Goal: Transaction & Acquisition: Book appointment/travel/reservation

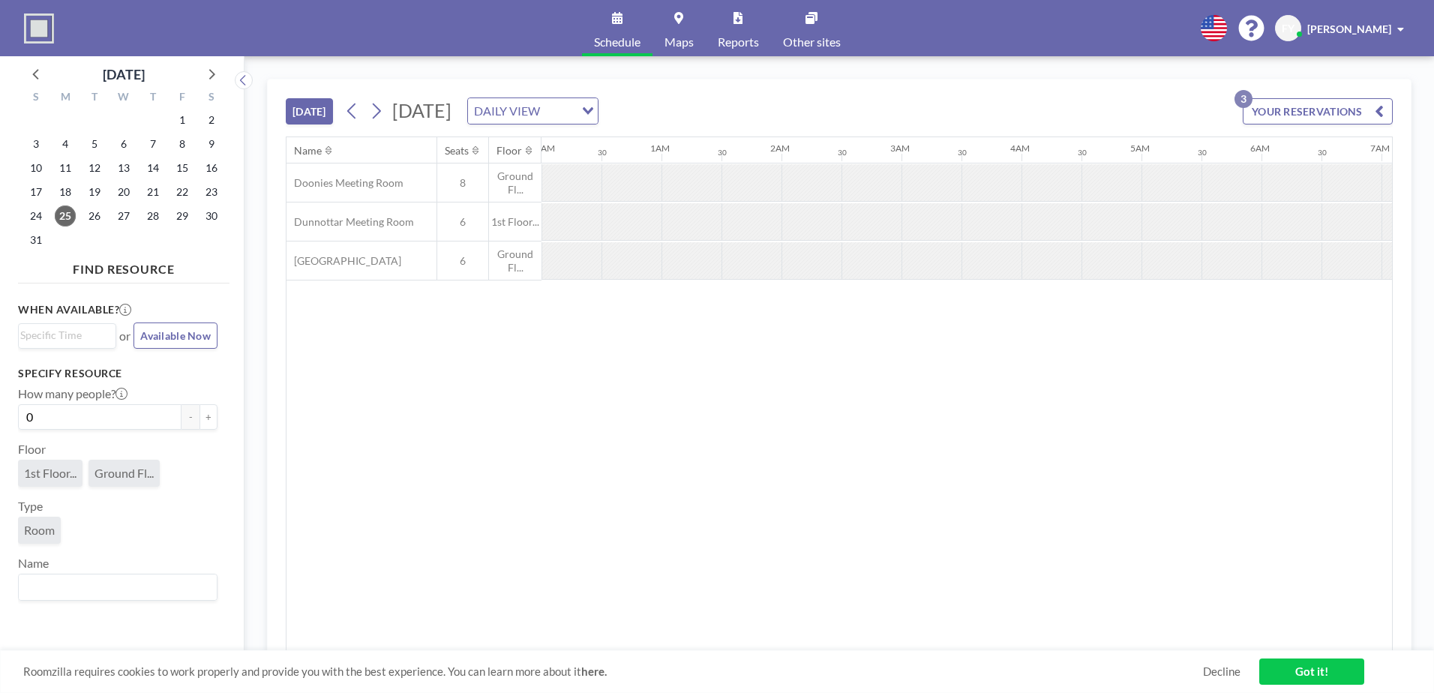
scroll to position [0, 1080]
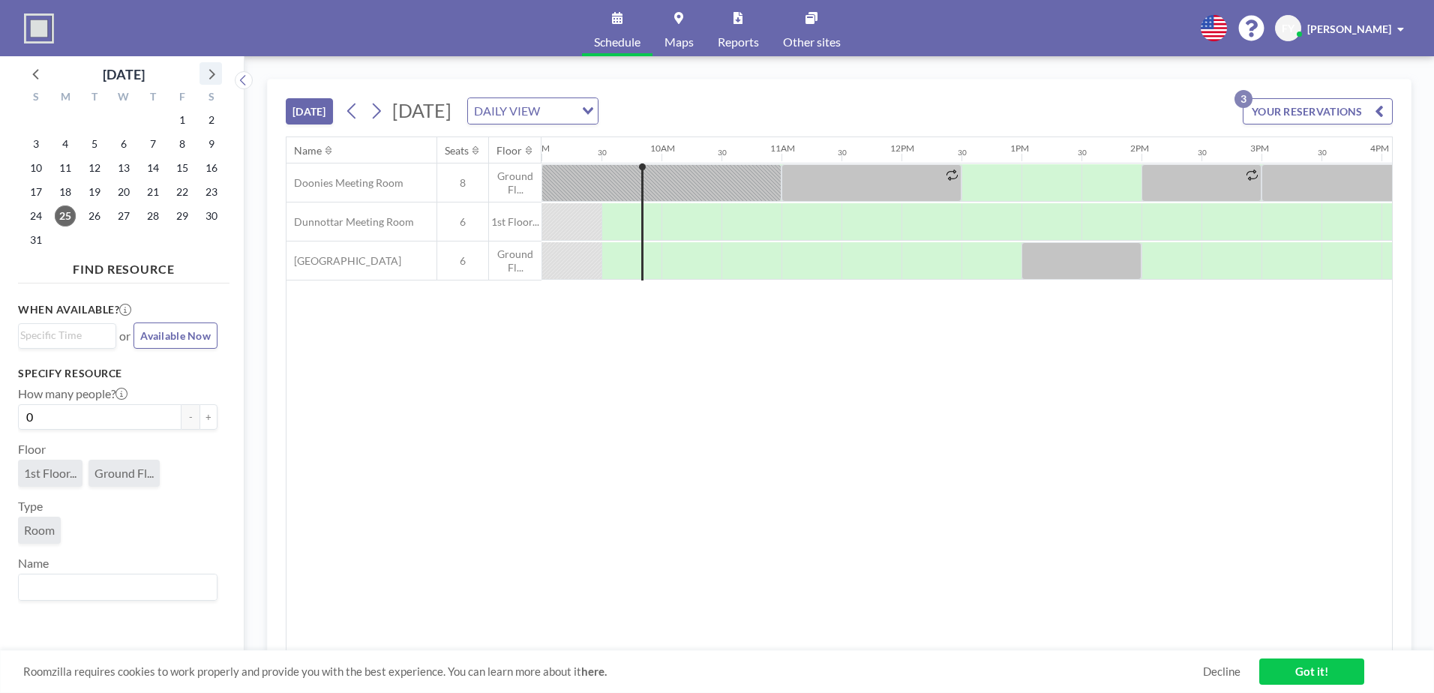
click at [212, 67] on icon at bounding box center [211, 74] width 20 height 20
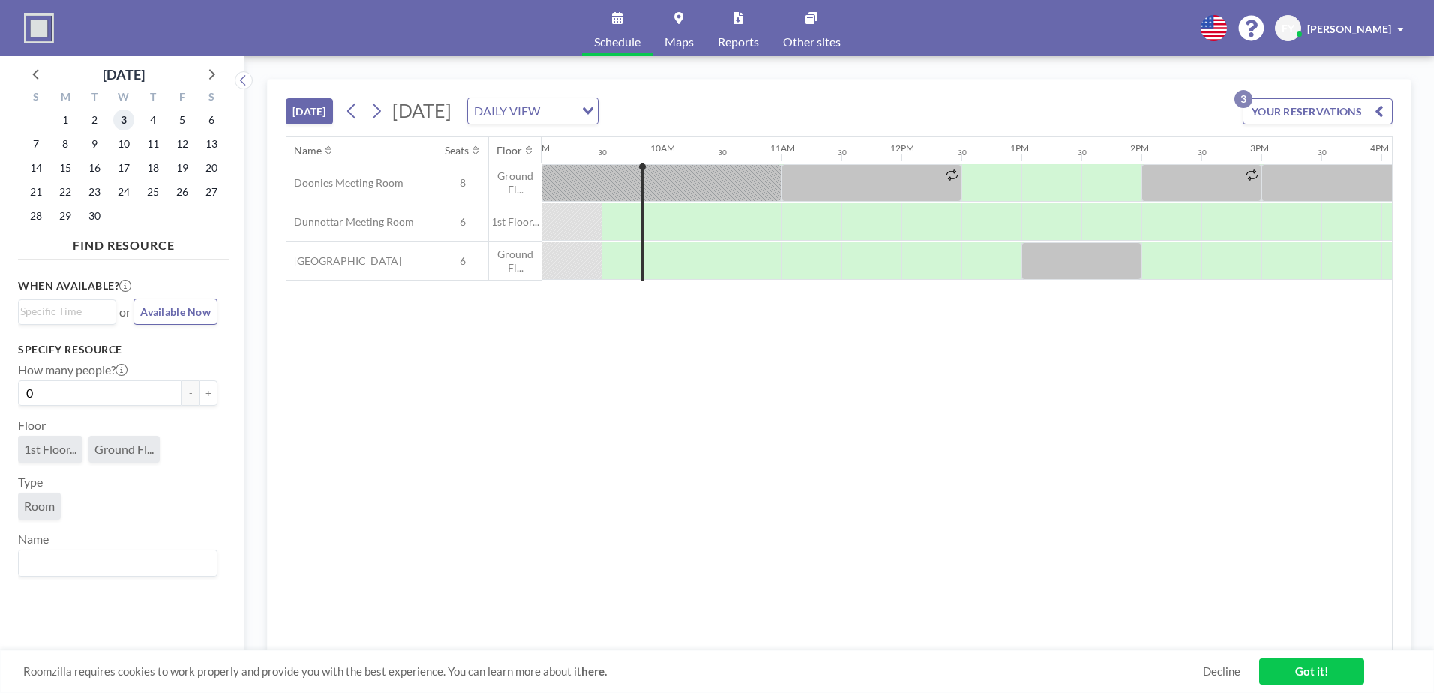
click at [125, 116] on span "3" at bounding box center [123, 120] width 21 height 21
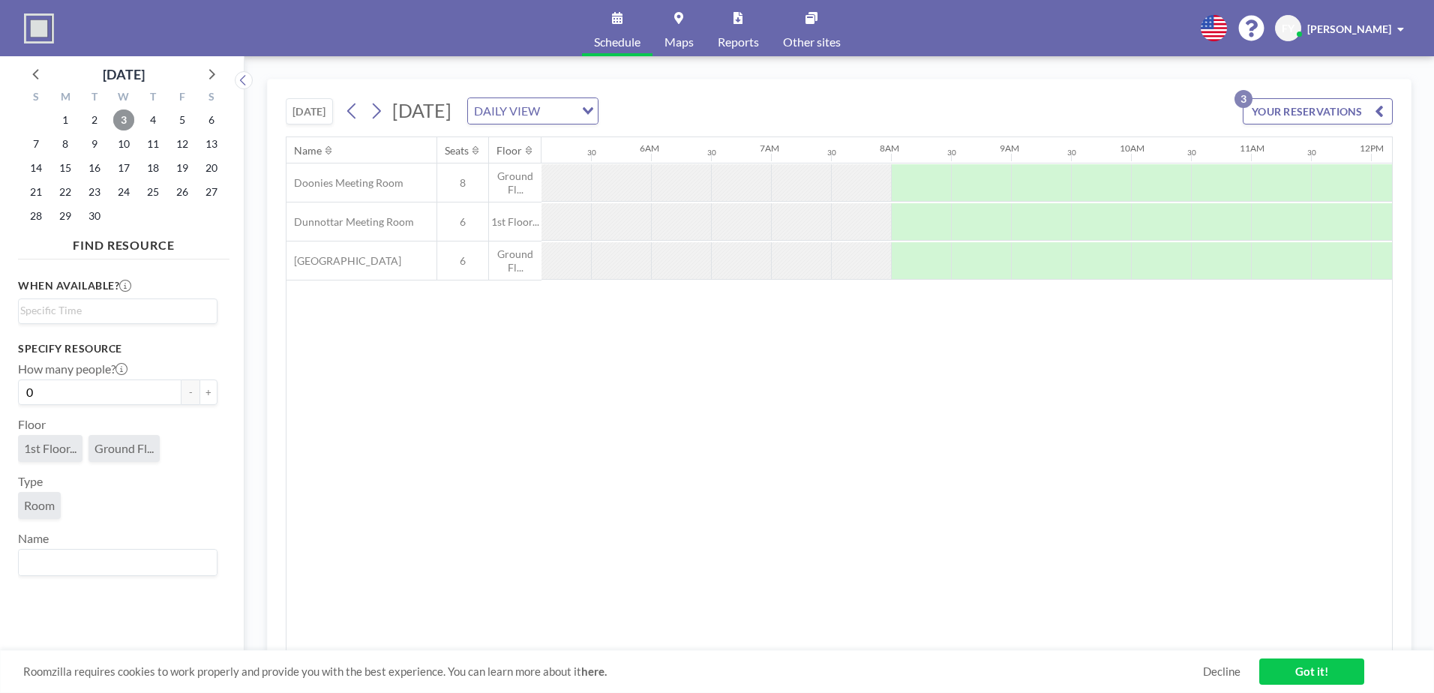
scroll to position [0, 900]
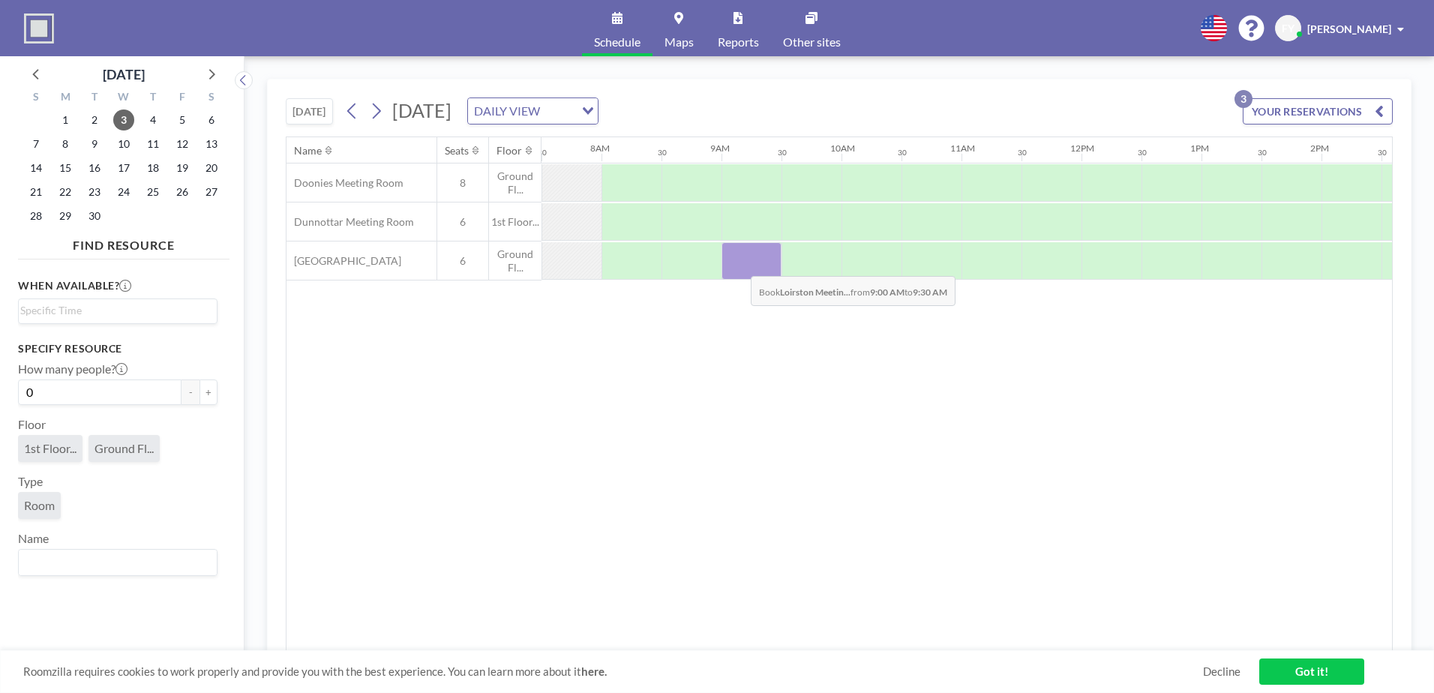
click at [739, 265] on div at bounding box center [752, 261] width 60 height 38
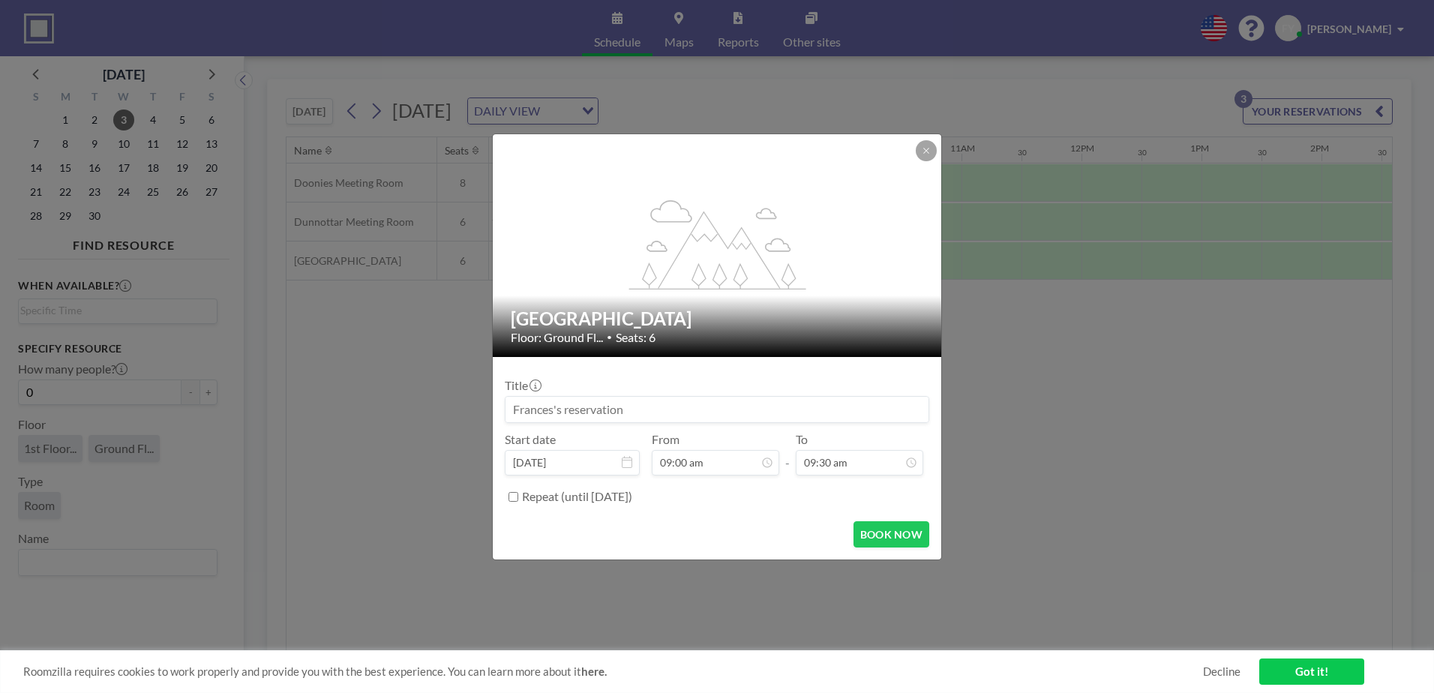
click at [650, 413] on input at bounding box center [717, 410] width 423 height 26
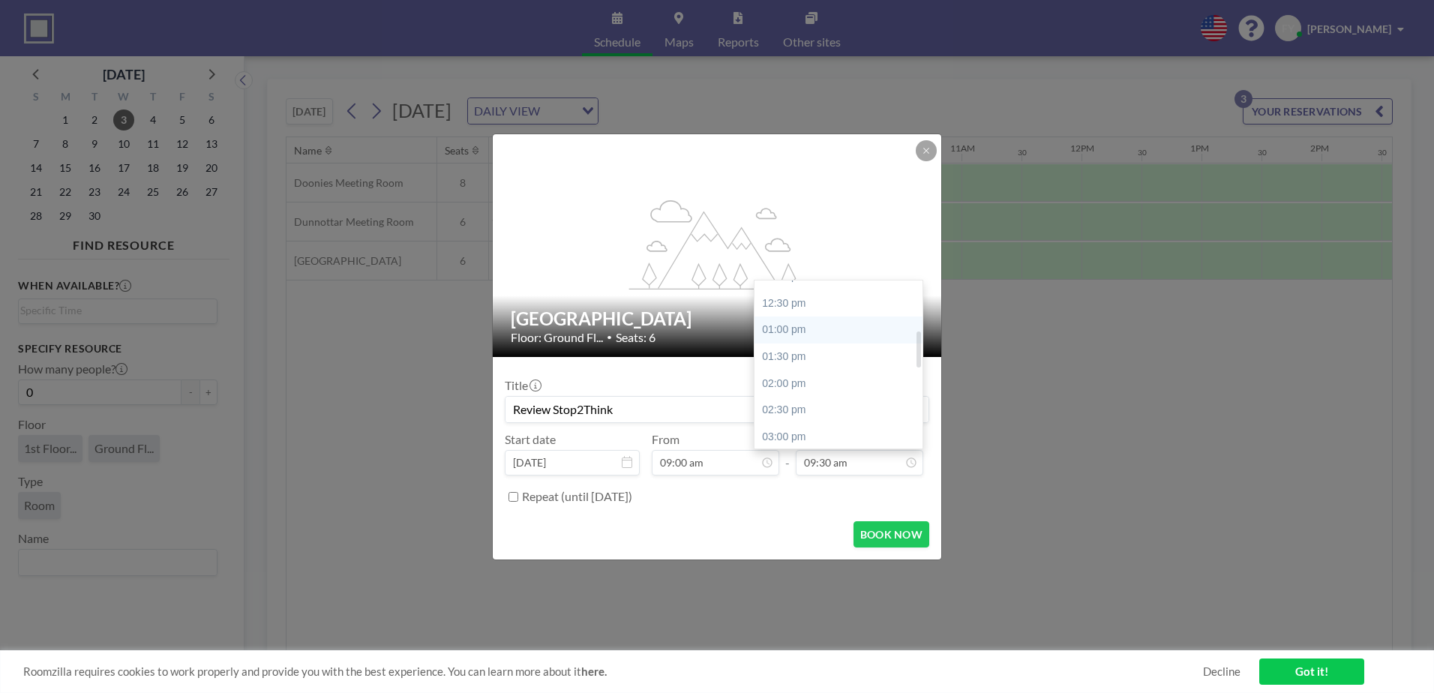
scroll to position [305, 0]
type input "Review Stop2Think"
click at [858, 386] on div "03:30 pm" at bounding box center [843, 388] width 176 height 27
type input "03:30 pm"
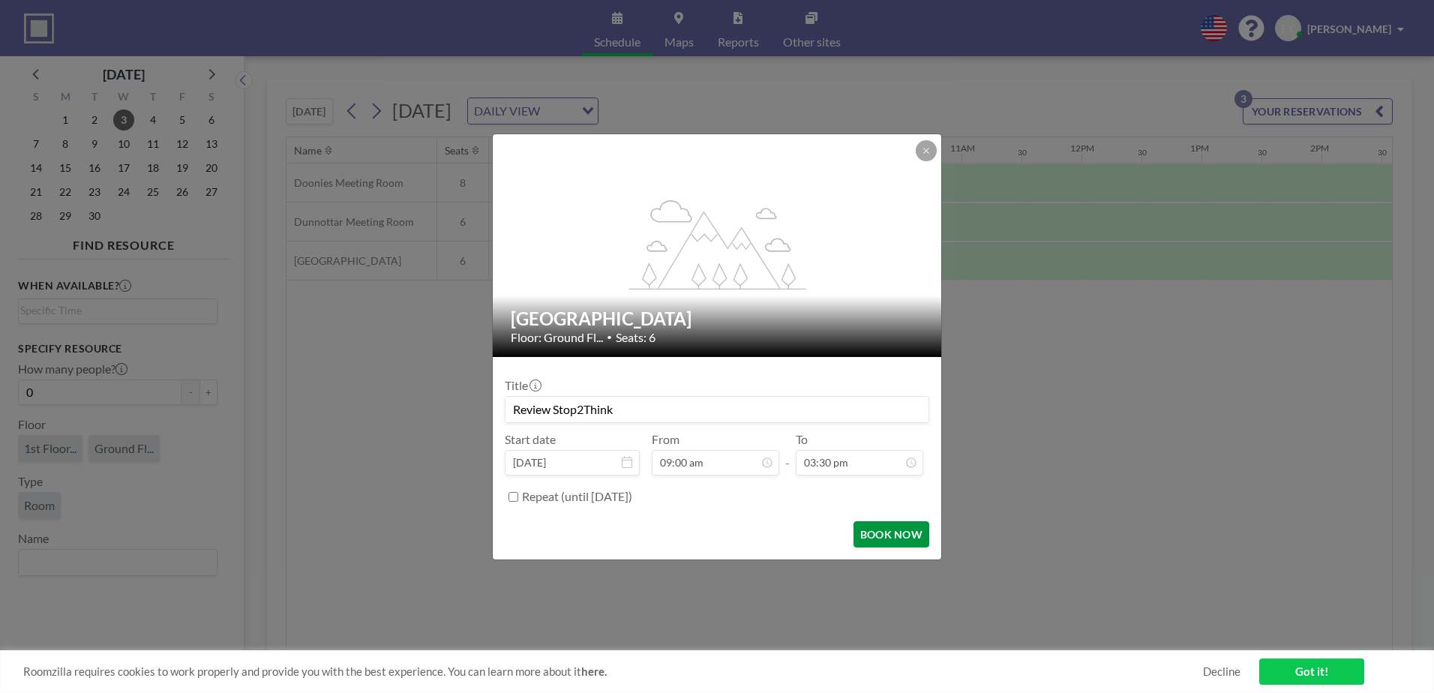
scroll to position [401, 0]
click at [887, 536] on button "BOOK NOW" at bounding box center [892, 534] width 76 height 26
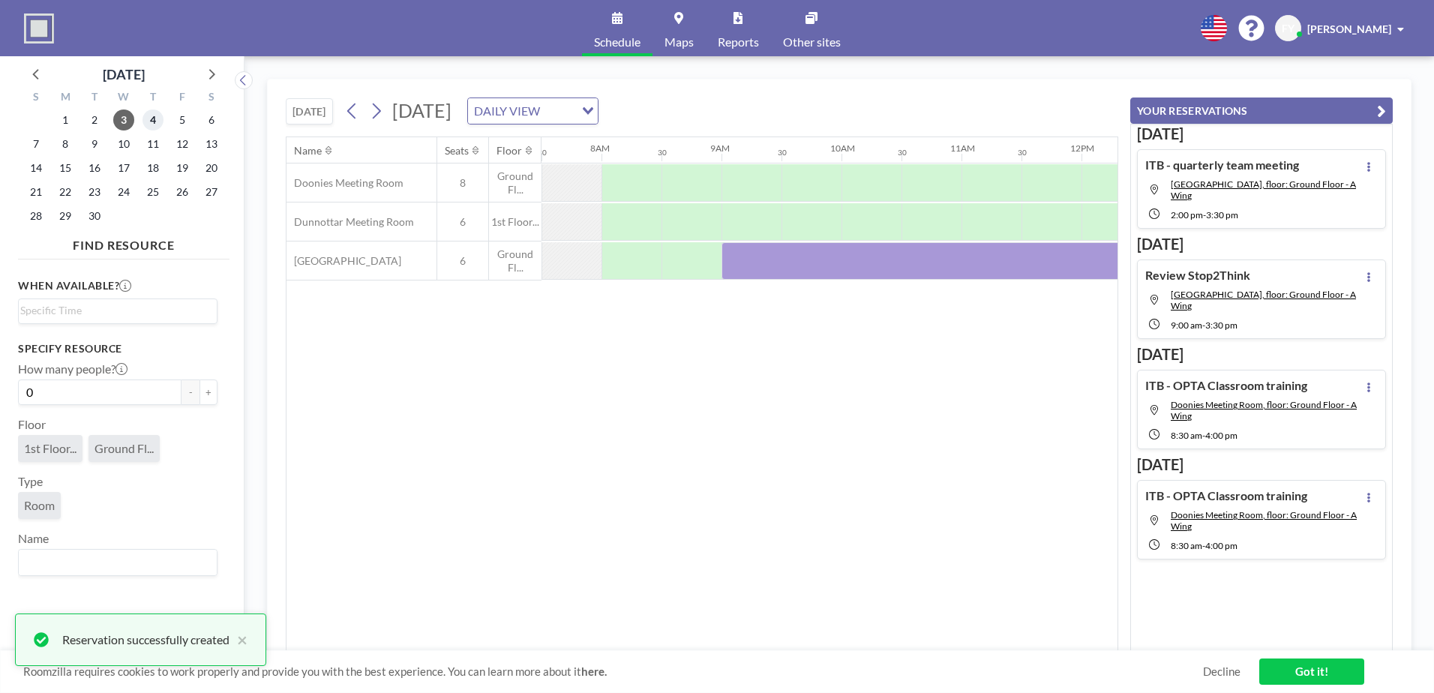
click at [149, 118] on span "4" at bounding box center [153, 120] width 21 height 21
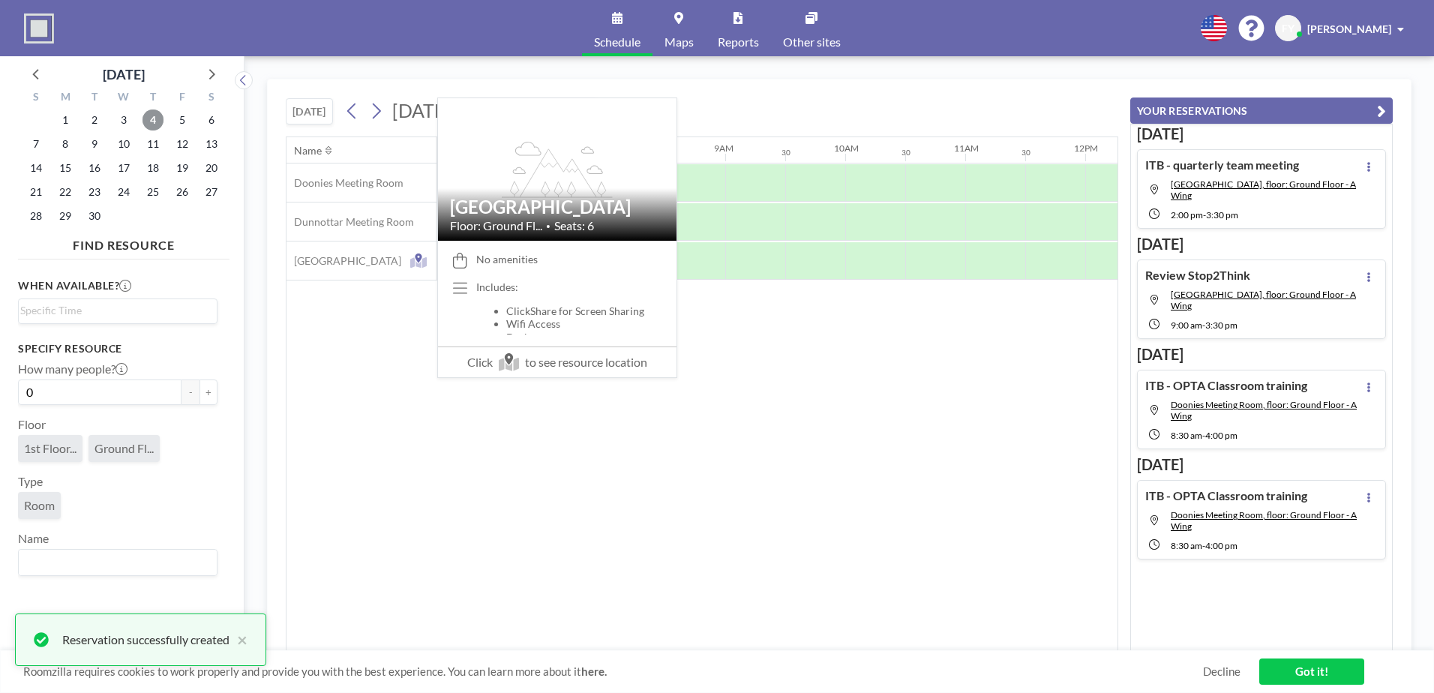
scroll to position [0, 900]
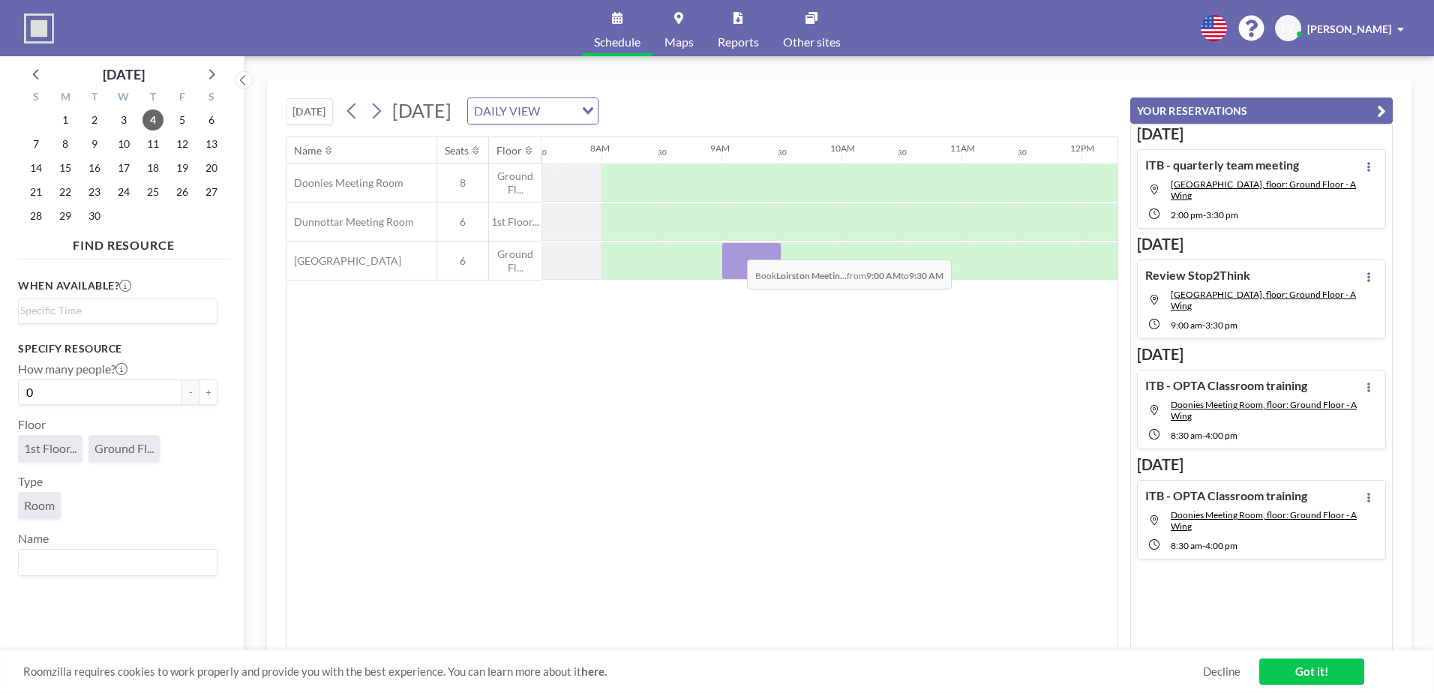
click at [735, 248] on div at bounding box center [752, 261] width 60 height 38
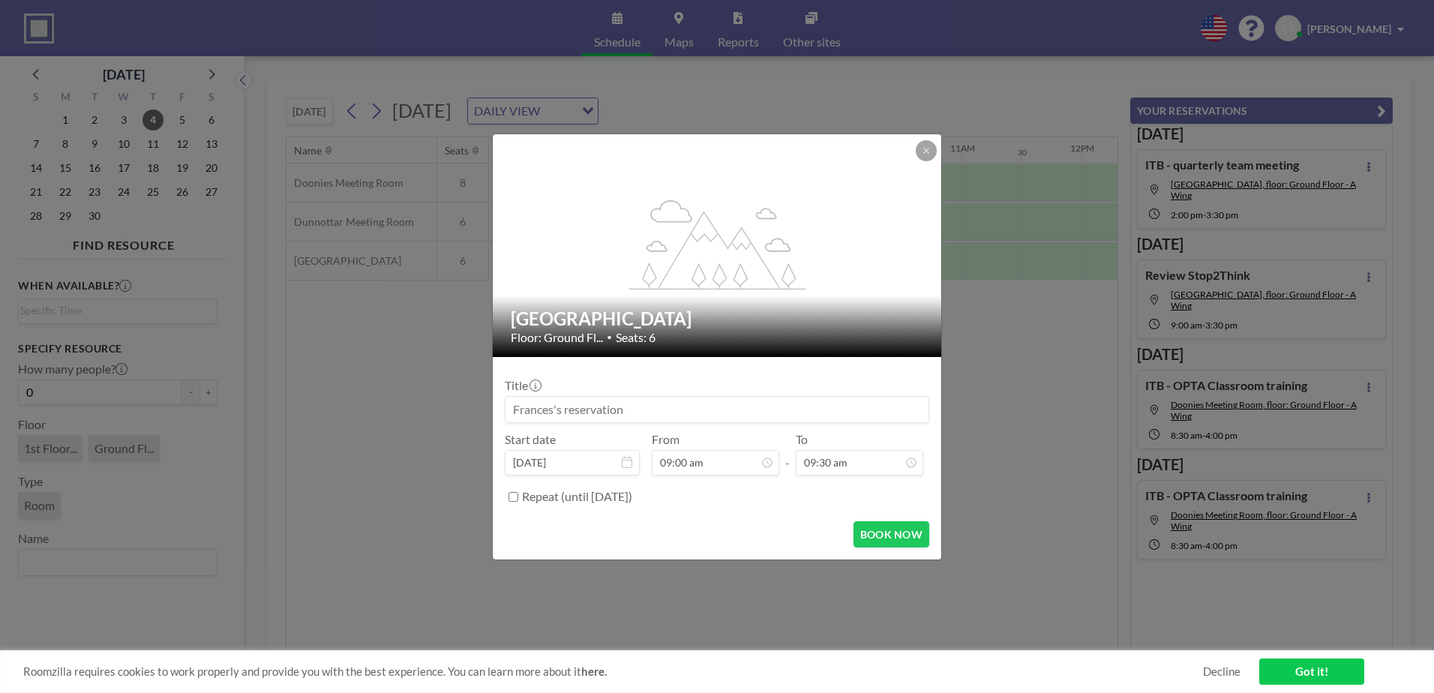
click at [659, 412] on input at bounding box center [717, 410] width 423 height 26
type input "E"
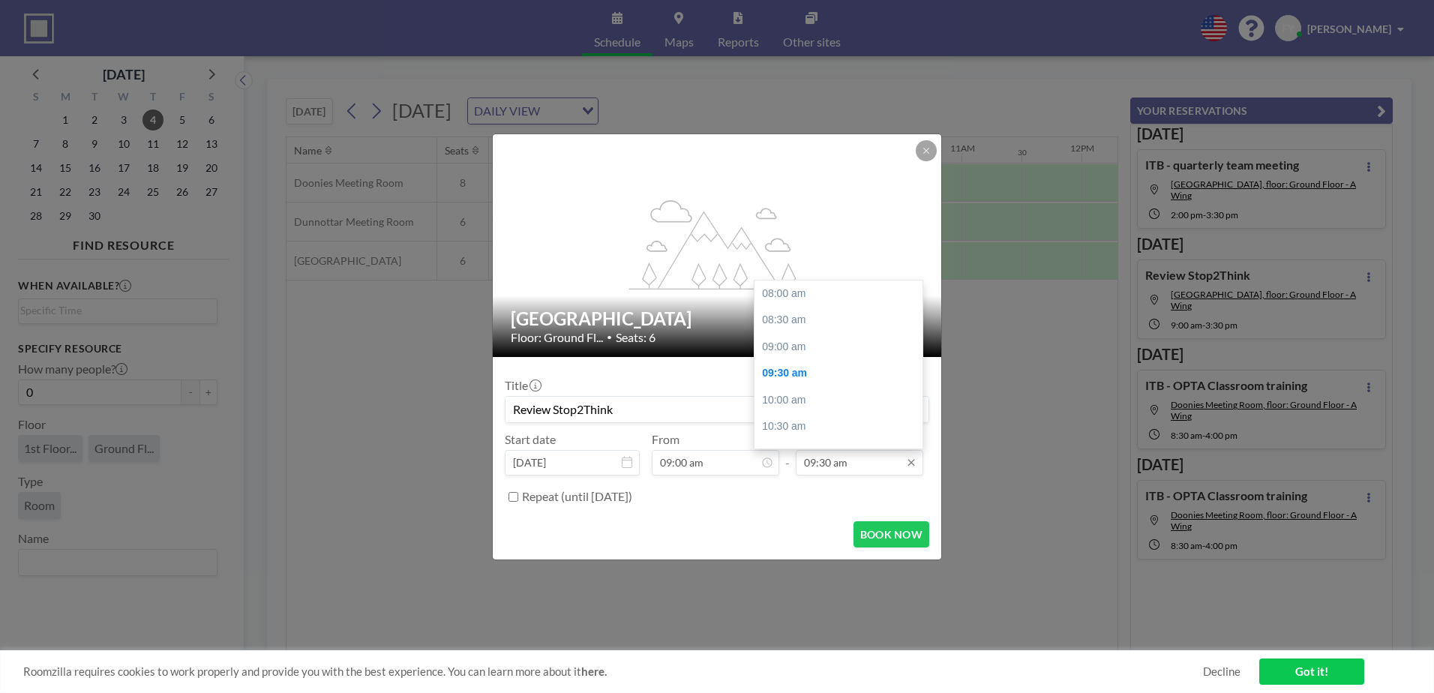
scroll to position [80, 0]
type input "Review Stop2Think"
click at [864, 463] on input "09:30 am" at bounding box center [860, 463] width 128 height 26
click at [807, 316] on div "03:30 pm" at bounding box center [843, 313] width 176 height 27
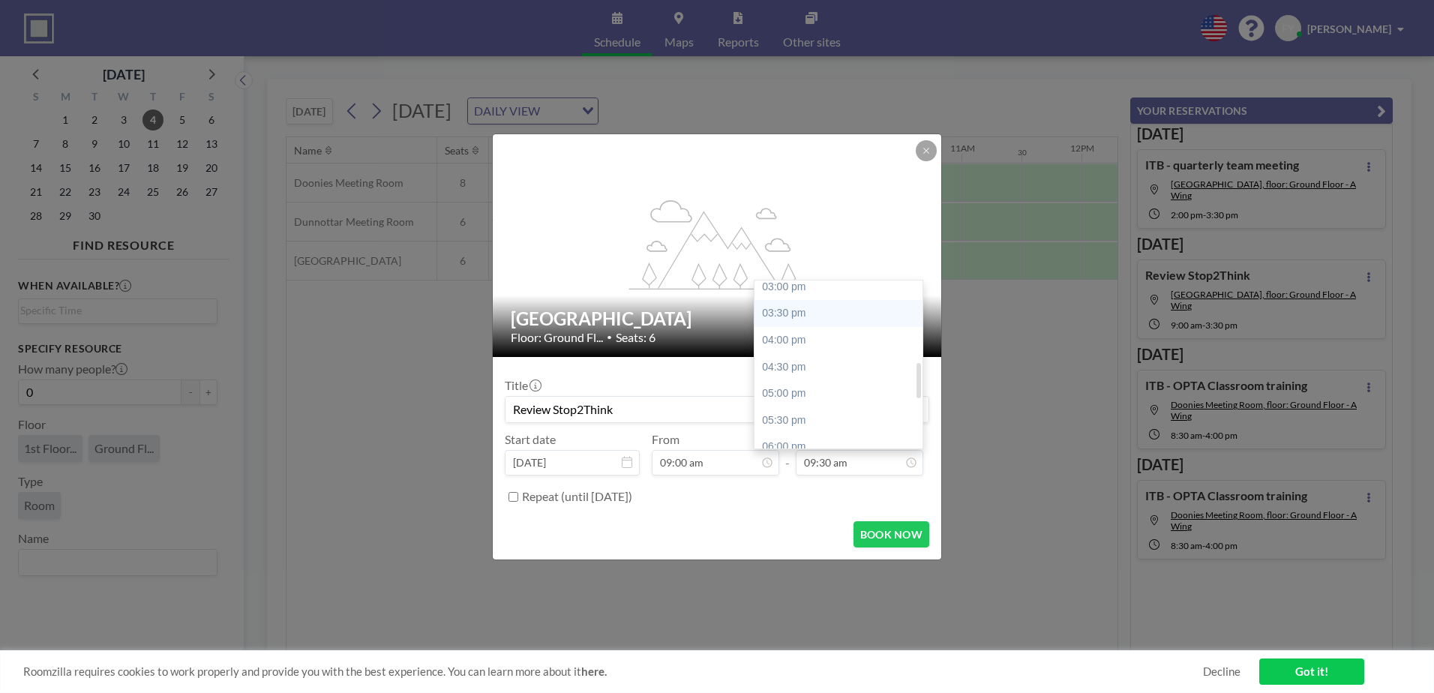
type input "03:30 pm"
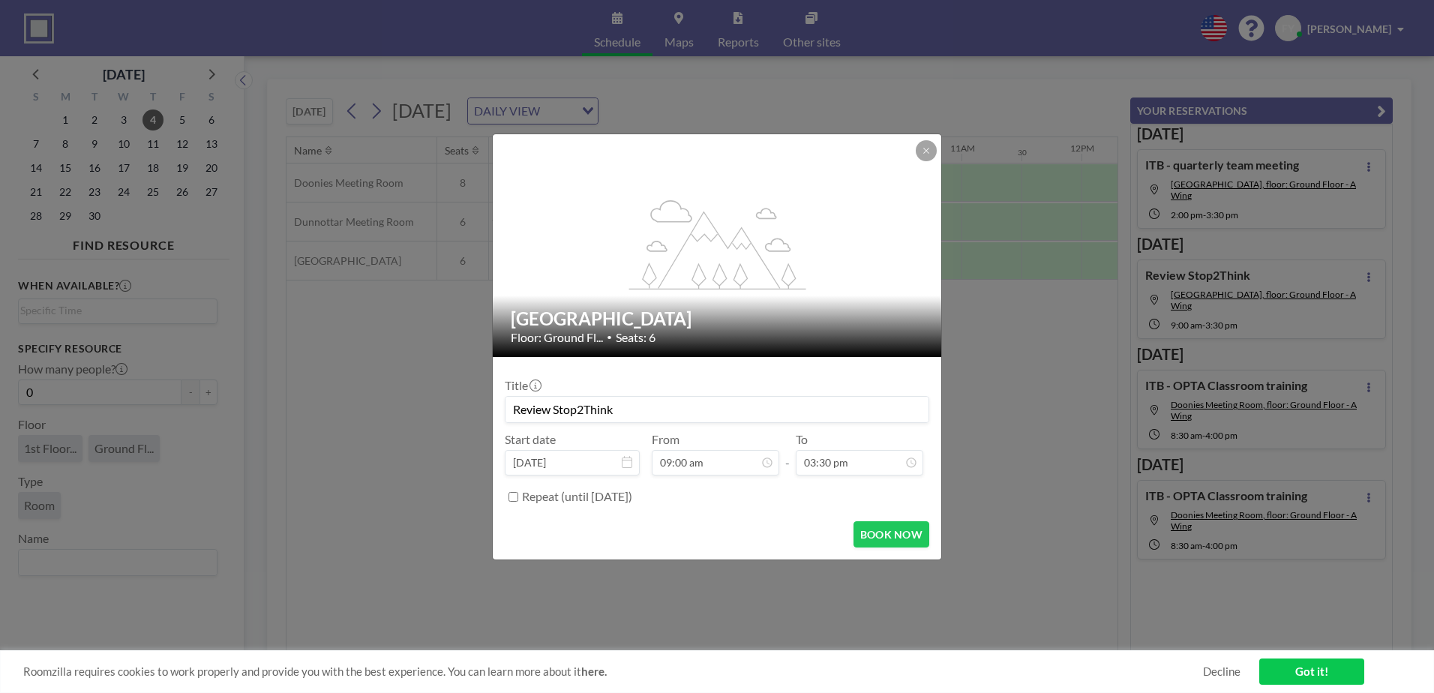
scroll to position [401, 0]
click at [875, 531] on button "BOOK NOW" at bounding box center [892, 534] width 76 height 26
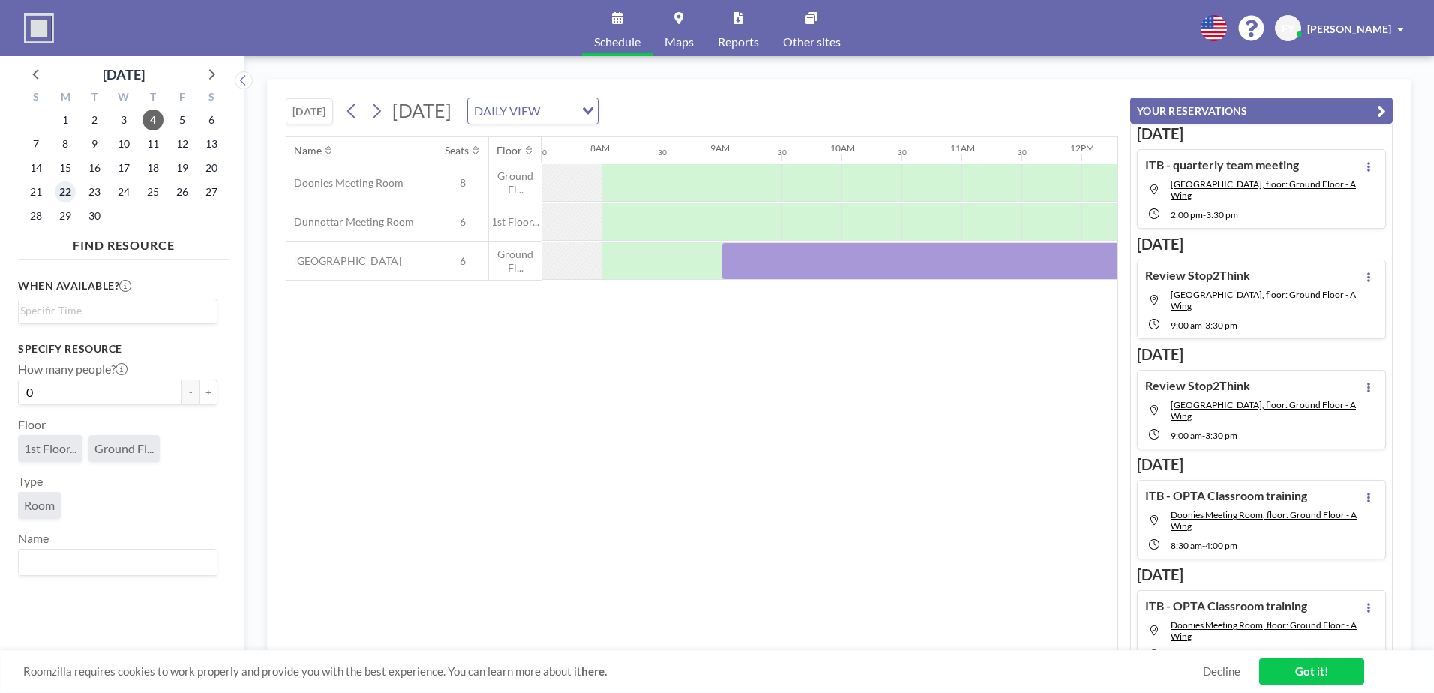
click at [62, 191] on span "22" at bounding box center [65, 192] width 21 height 21
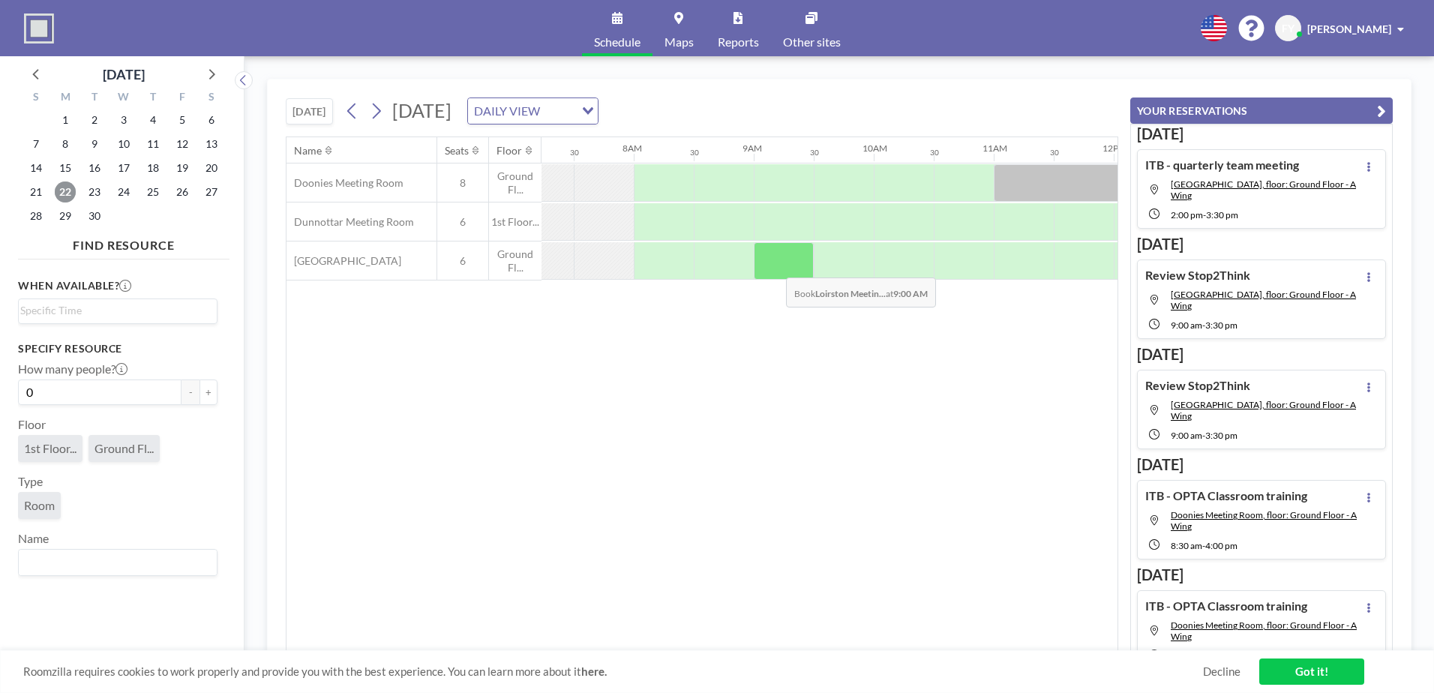
scroll to position [0, 900]
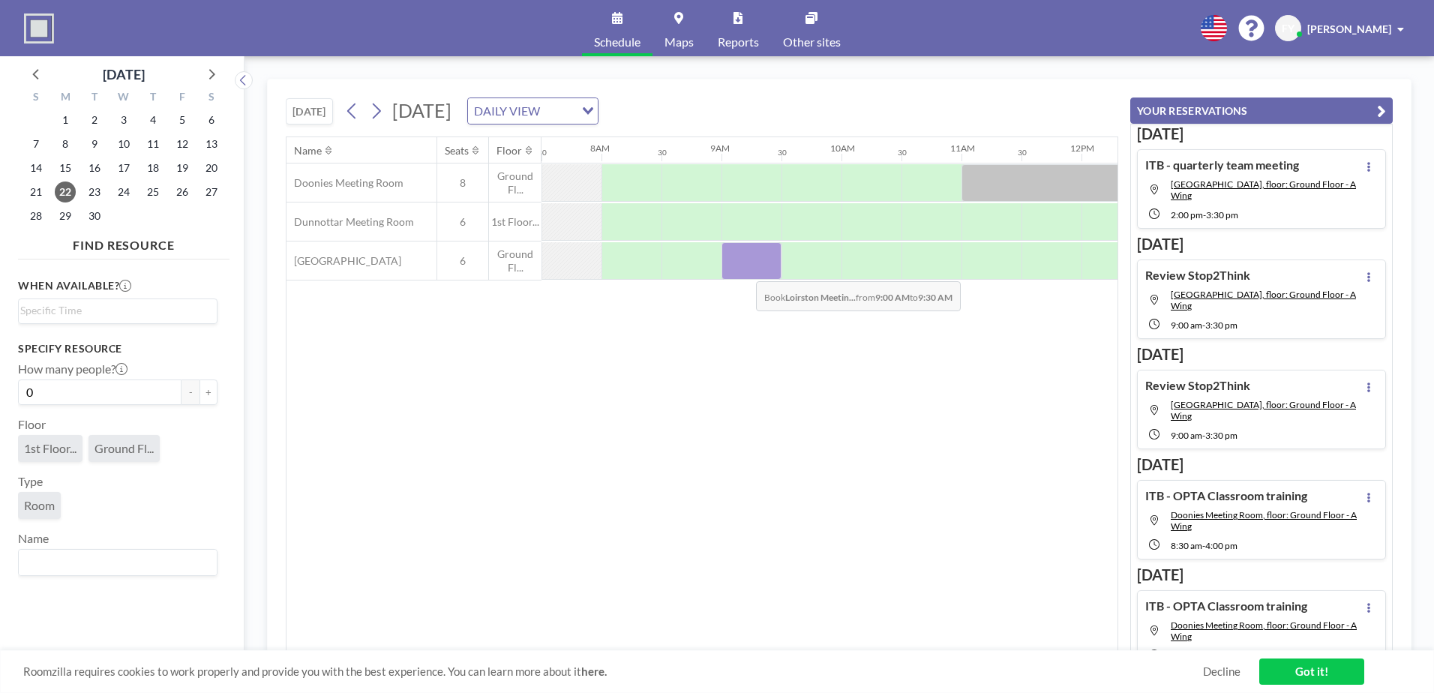
click at [744, 270] on div at bounding box center [752, 261] width 60 height 38
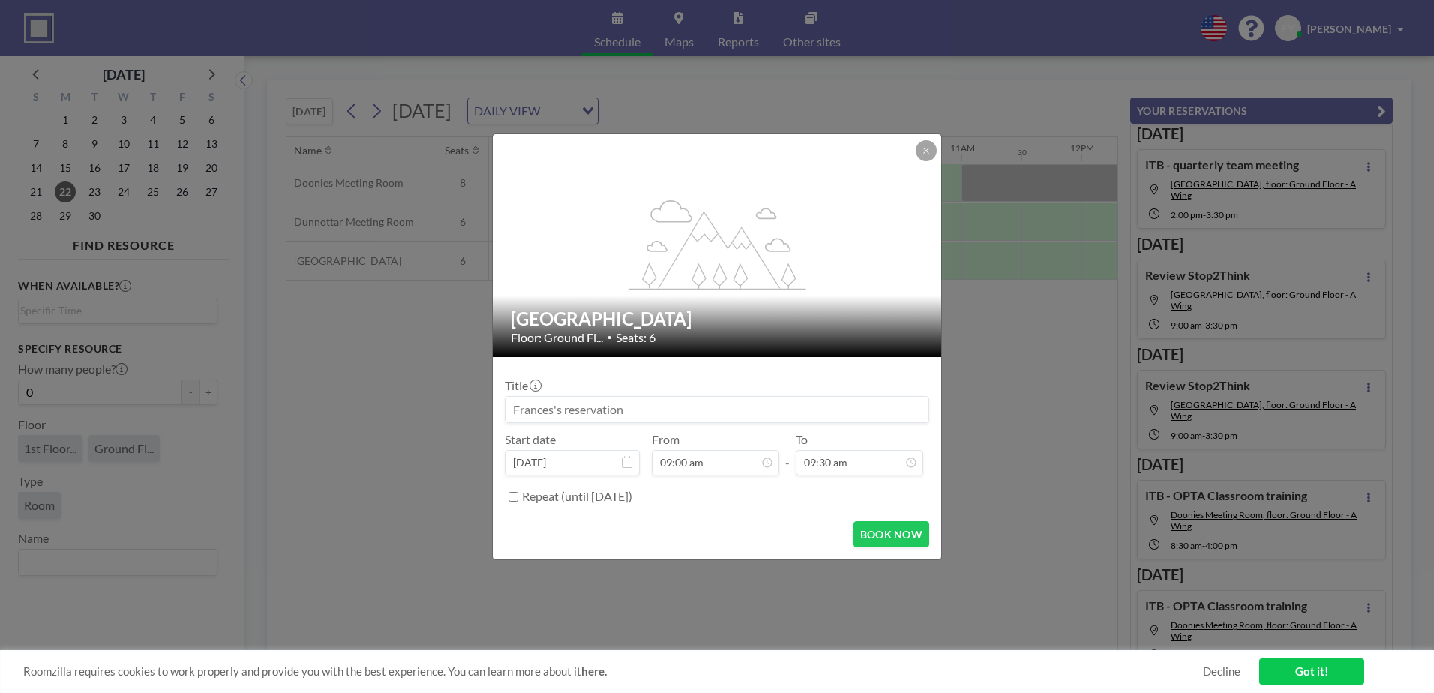
click at [707, 407] on input at bounding box center [717, 410] width 423 height 26
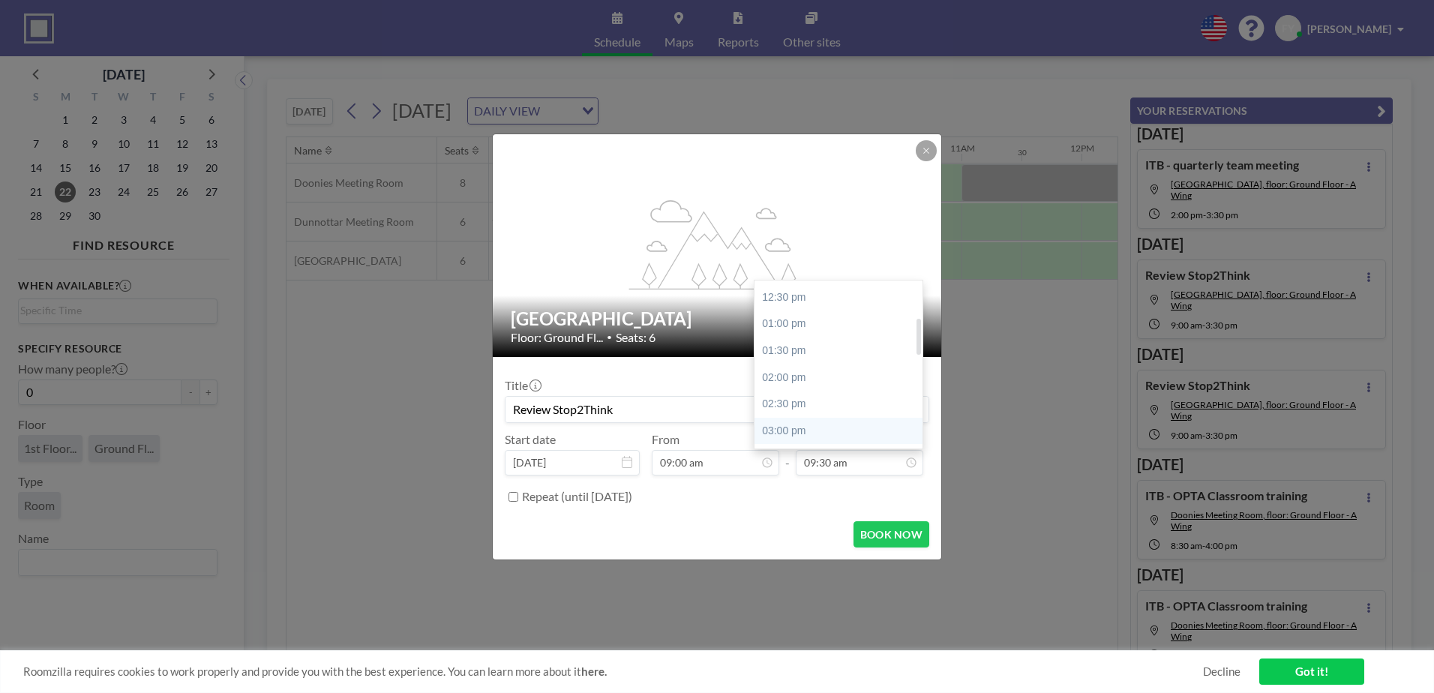
scroll to position [305, 0]
type input "Review Stop2Think"
click at [863, 381] on div "03:30 pm" at bounding box center [843, 388] width 176 height 27
type input "03:30 pm"
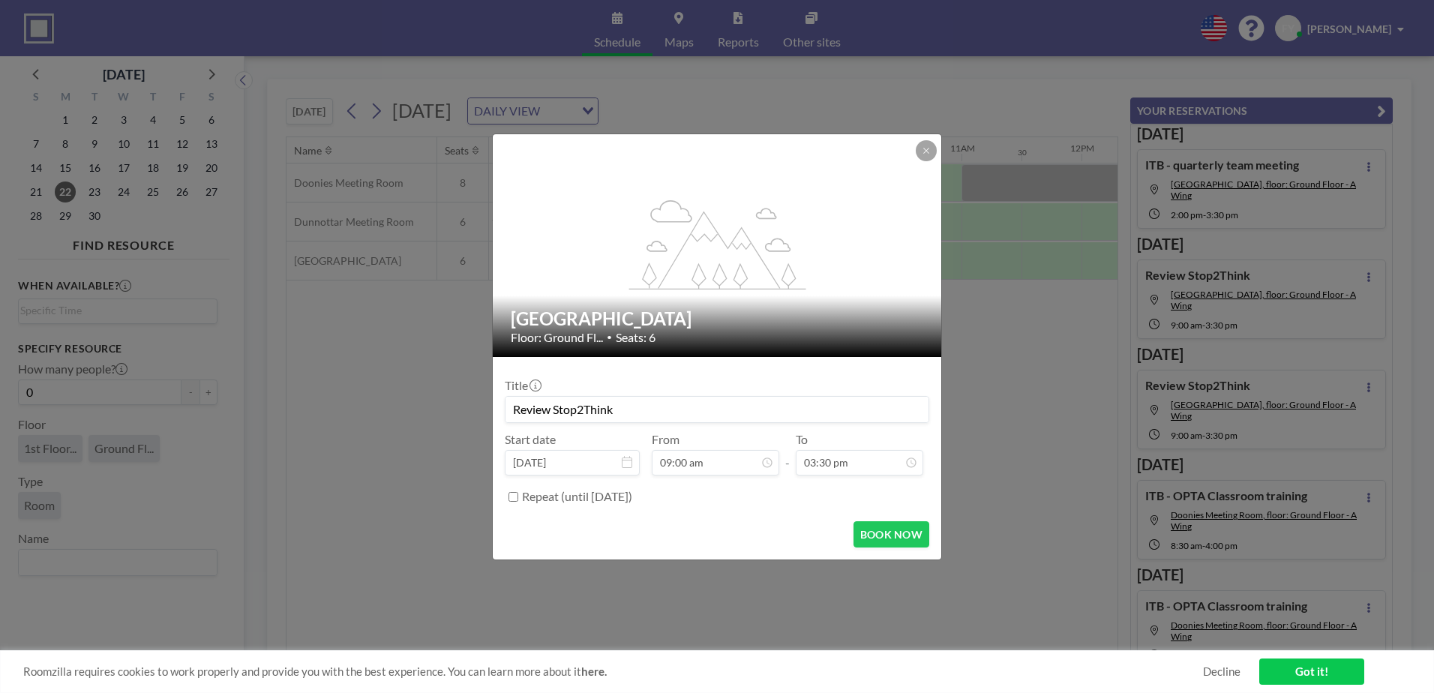
scroll to position [401, 0]
click at [890, 536] on button "BOOK NOW" at bounding box center [892, 534] width 76 height 26
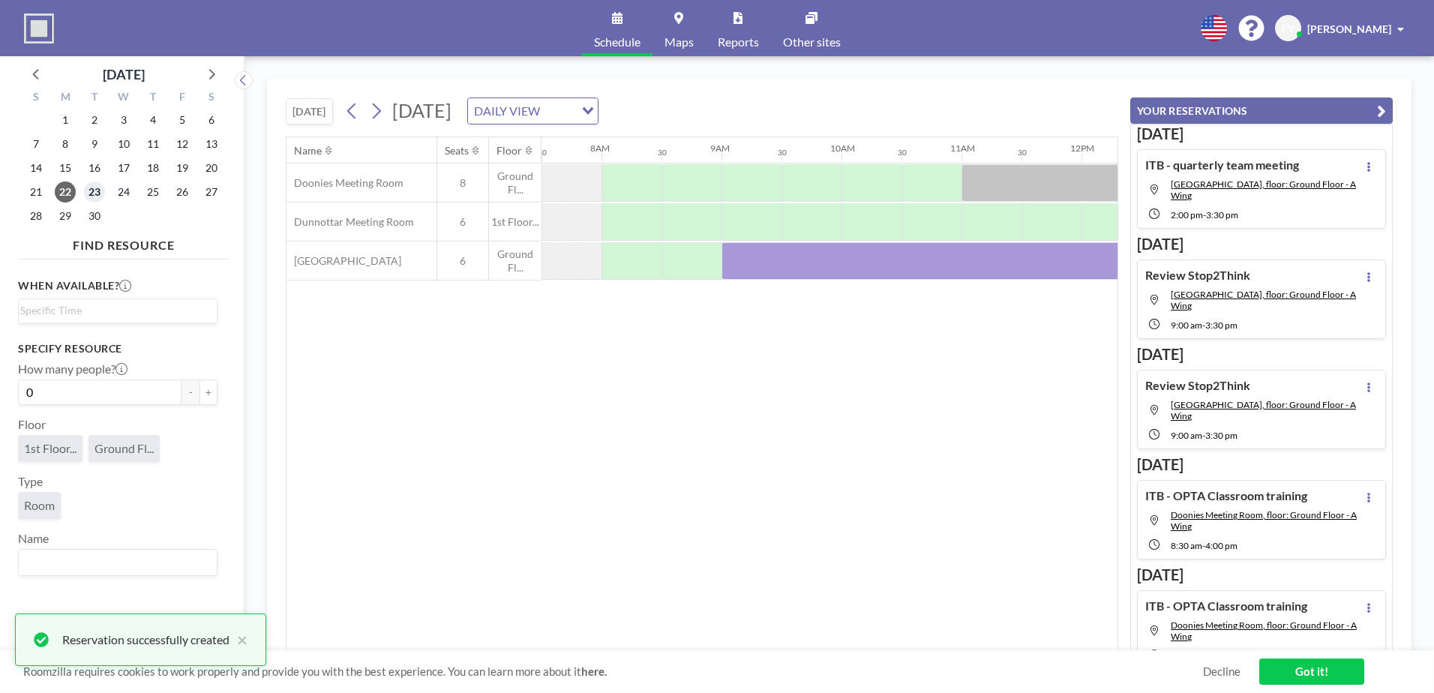
click at [94, 193] on span "23" at bounding box center [94, 192] width 21 height 21
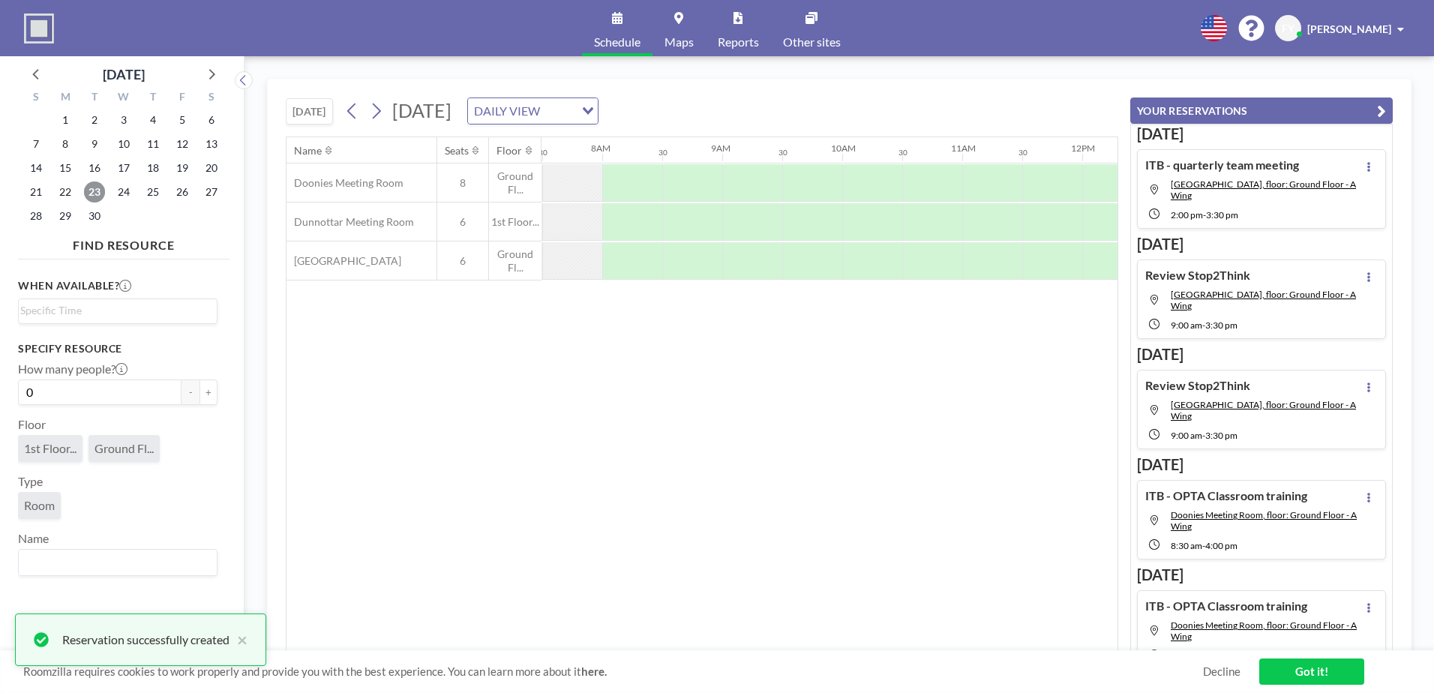
scroll to position [0, 900]
click at [746, 257] on div at bounding box center [752, 261] width 60 height 38
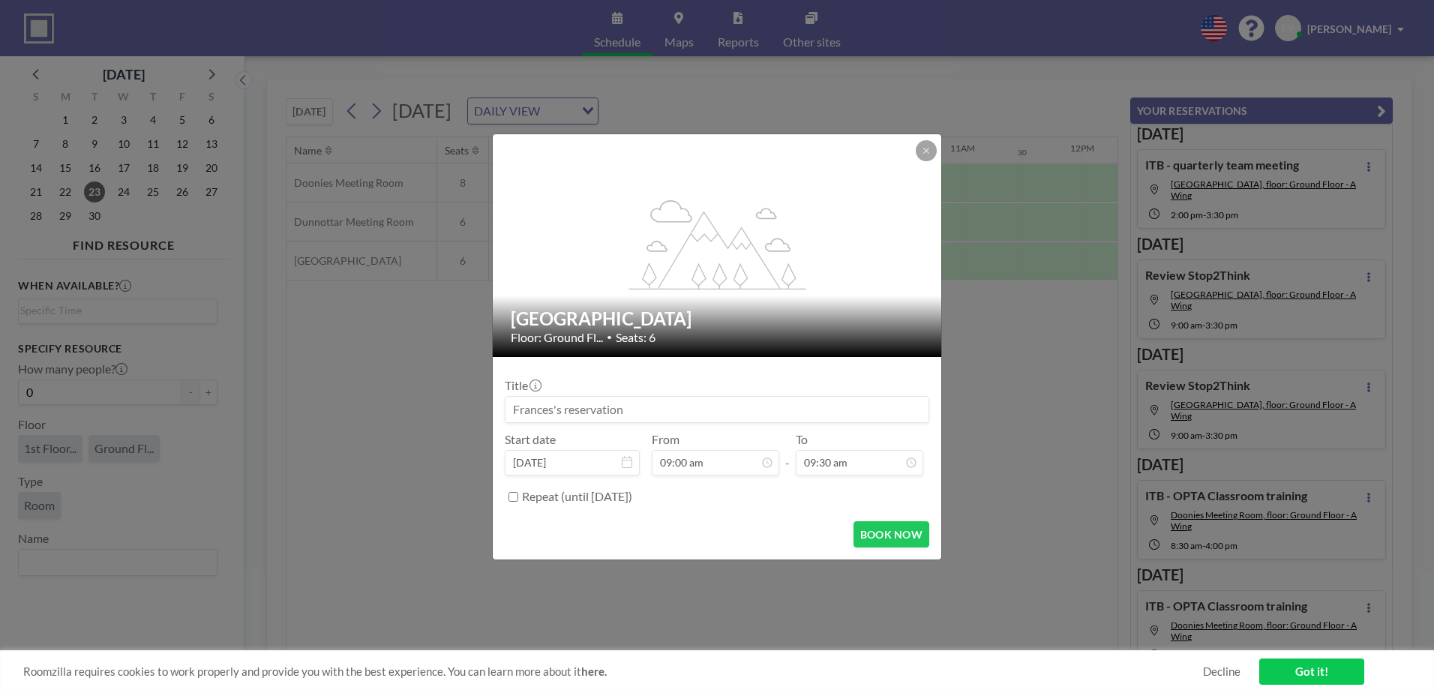
click at [674, 413] on input at bounding box center [717, 410] width 423 height 26
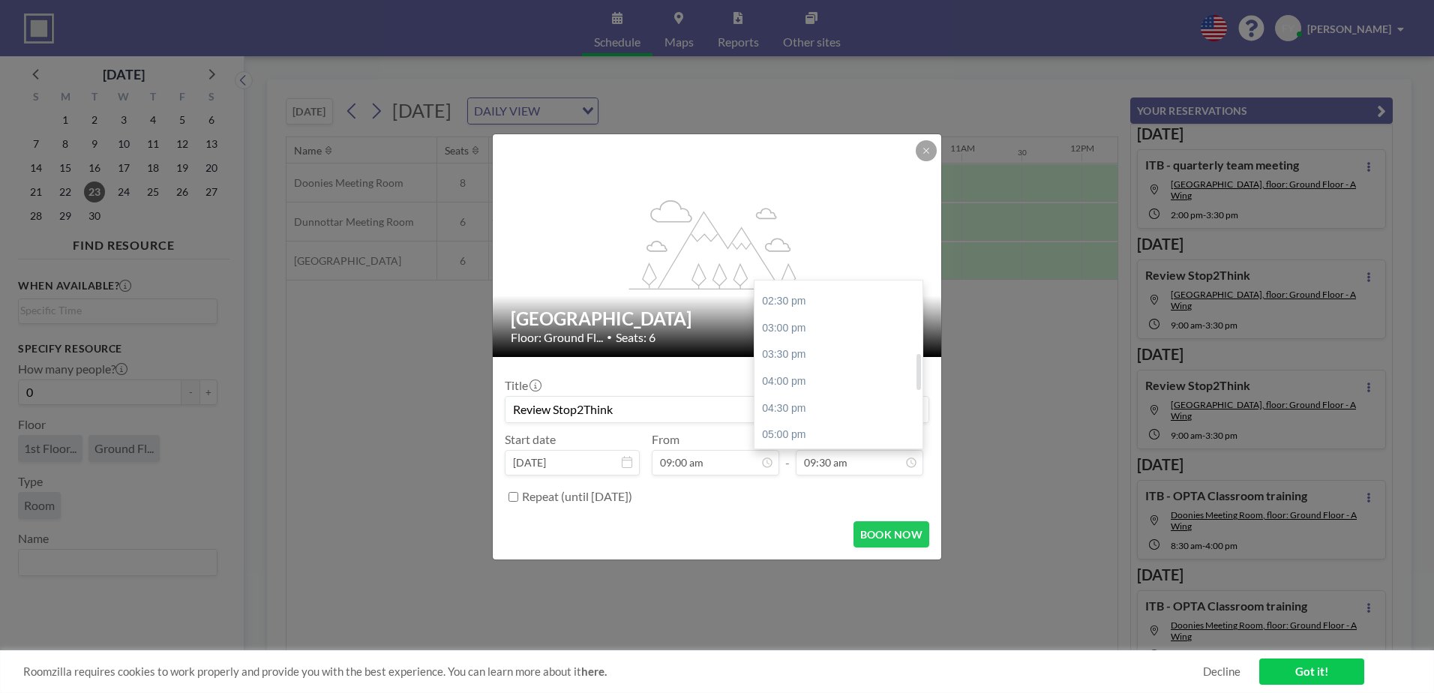
scroll to position [380, 0]
type input "Review Stop2Think"
click at [833, 307] on div "03:30 pm" at bounding box center [843, 313] width 176 height 27
type input "03:30 pm"
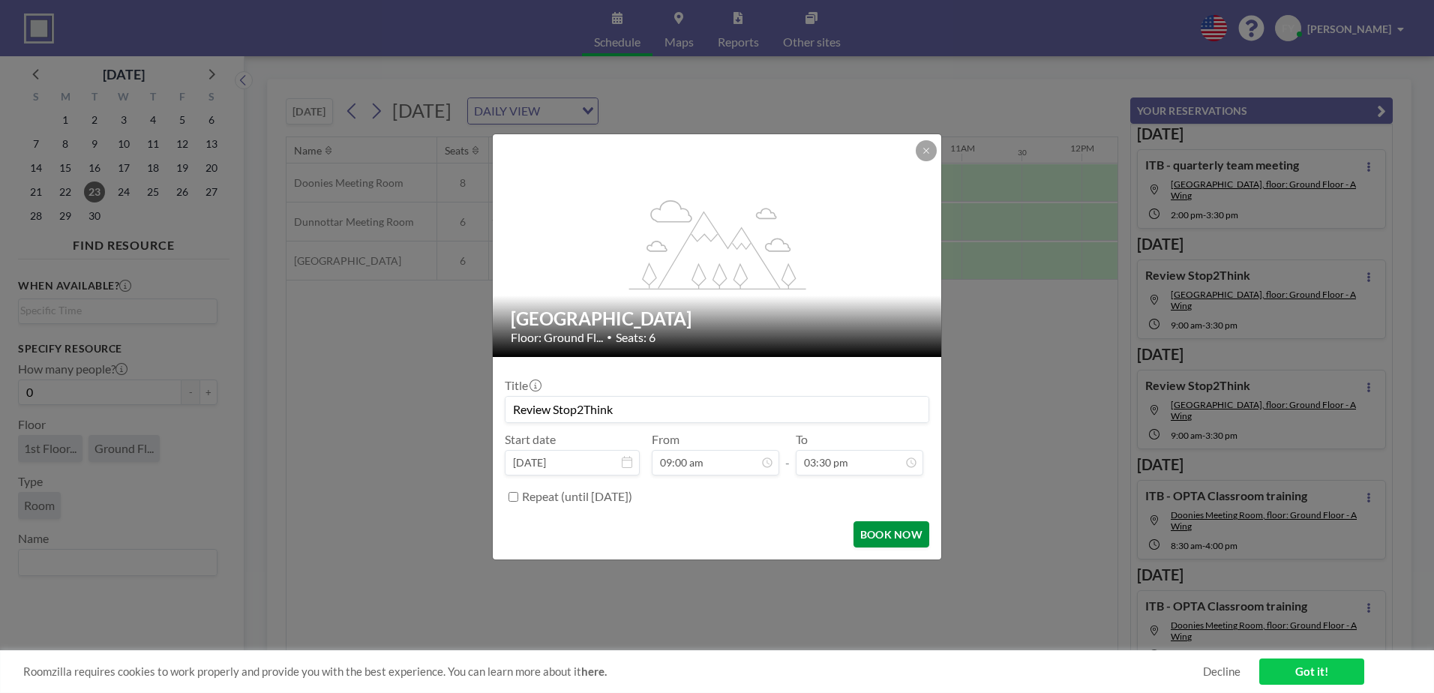
scroll to position [401, 0]
click at [876, 534] on button "BOOK NOW" at bounding box center [892, 534] width 76 height 26
